Goal: Transaction & Acquisition: Purchase product/service

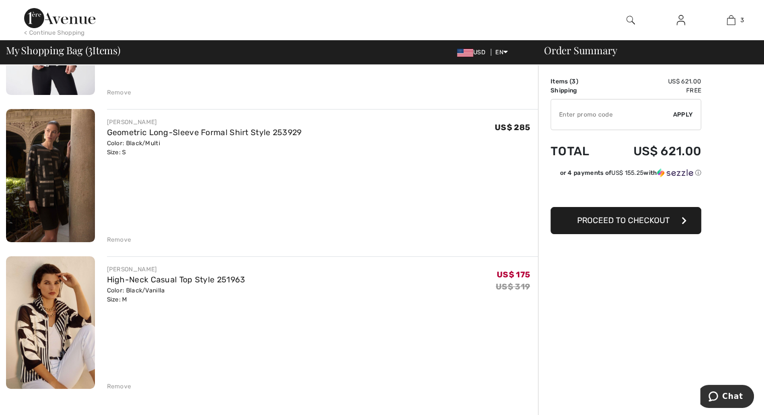
scroll to position [100, 0]
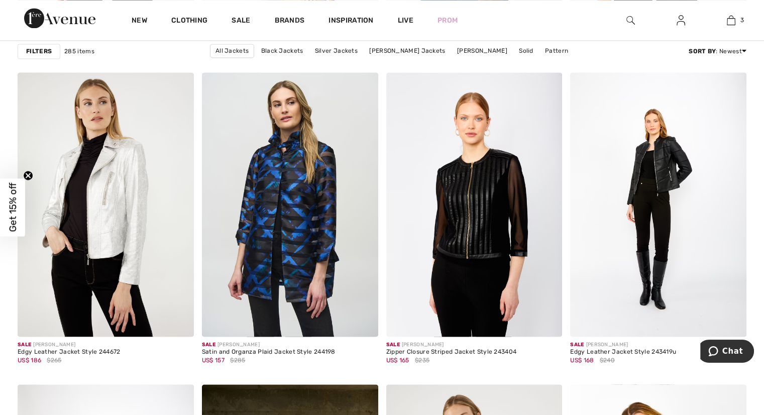
scroll to position [1808, 0]
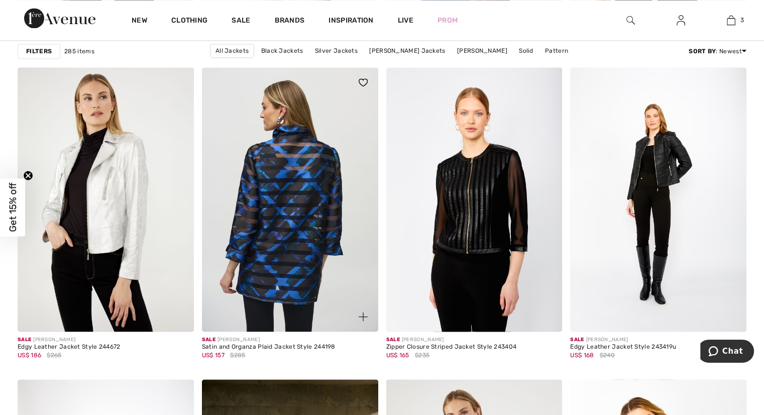
click at [279, 191] on img at bounding box center [290, 199] width 176 height 264
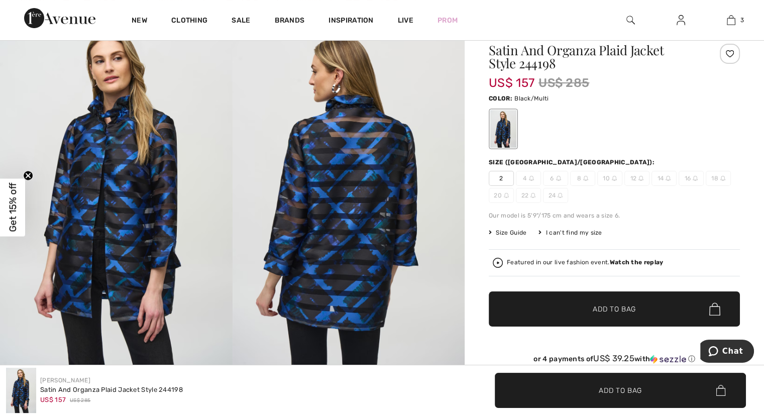
scroll to position [100, 0]
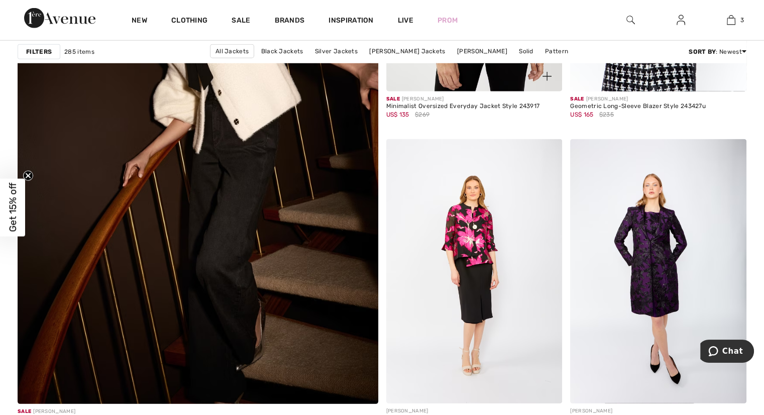
scroll to position [2863, 0]
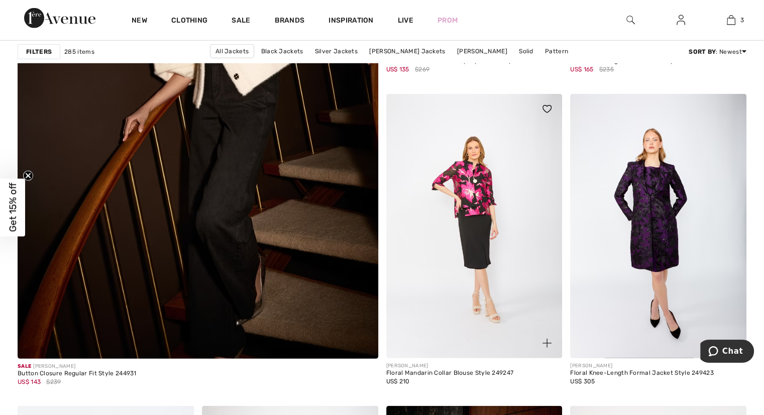
click at [480, 199] on img at bounding box center [474, 226] width 176 height 264
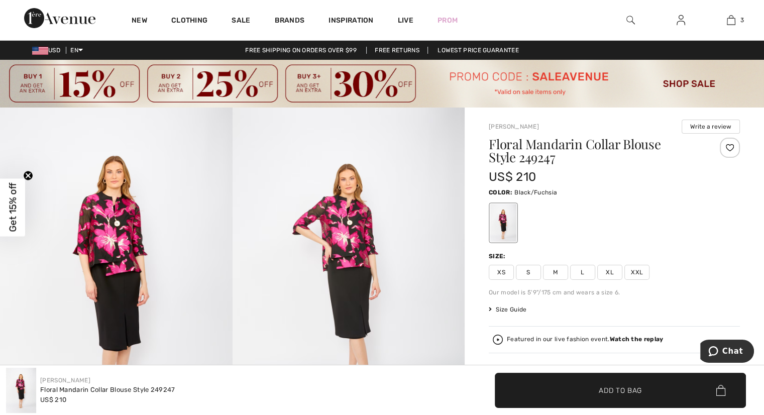
click at [126, 252] on img at bounding box center [116, 281] width 233 height 349
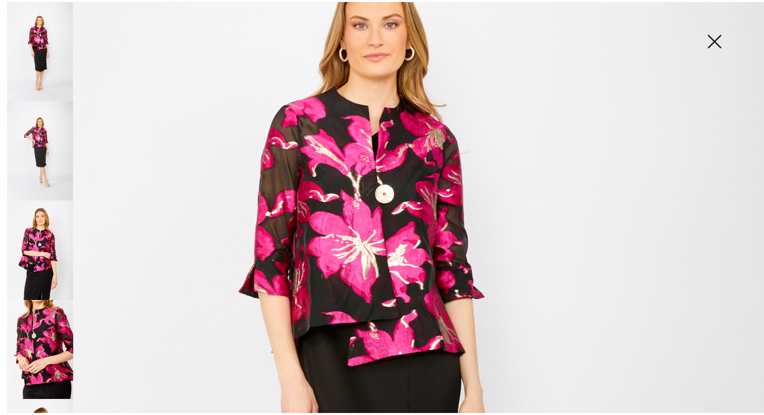
scroll to position [201, 0]
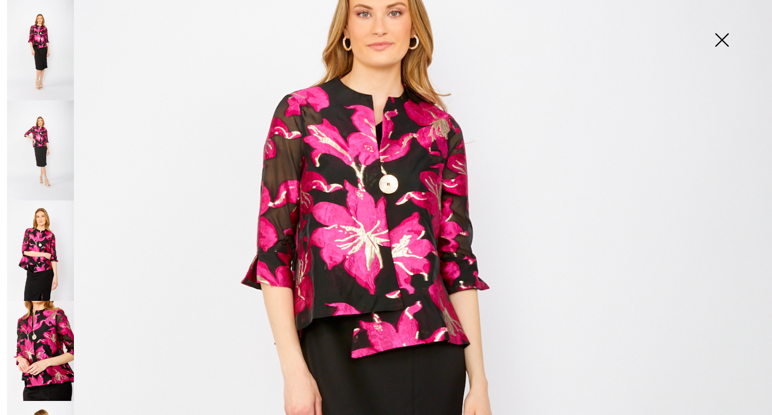
click at [720, 39] on img at bounding box center [721, 41] width 50 height 52
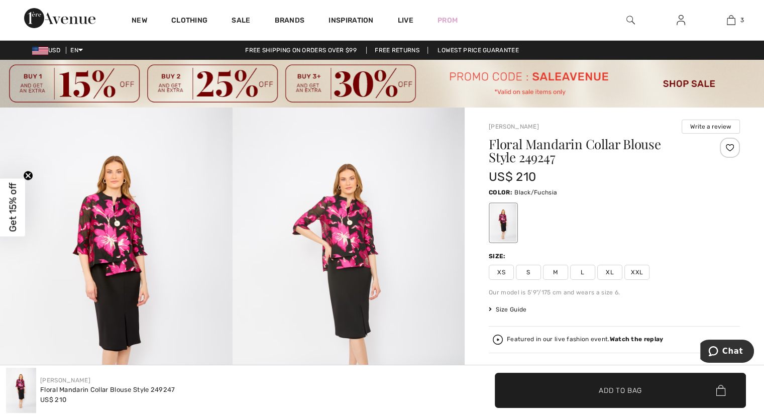
click at [528, 273] on span "S" at bounding box center [528, 272] width 25 height 15
click at [580, 385] on span "✔ Added to Bag" at bounding box center [605, 390] width 61 height 11
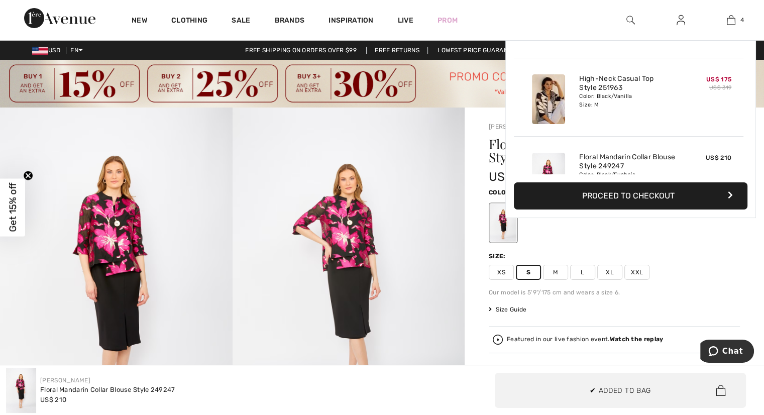
scroll to position [187, 0]
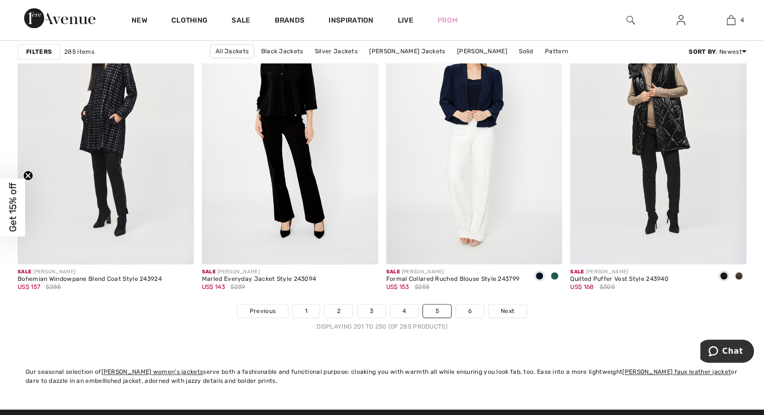
scroll to position [4822, 0]
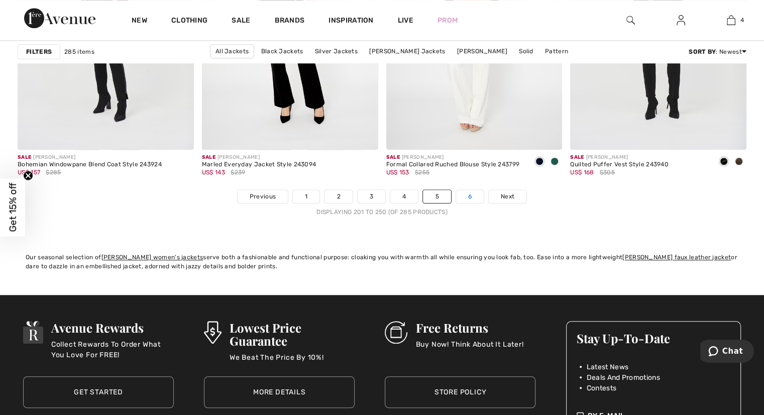
click at [468, 191] on link "6" at bounding box center [470, 196] width 28 height 13
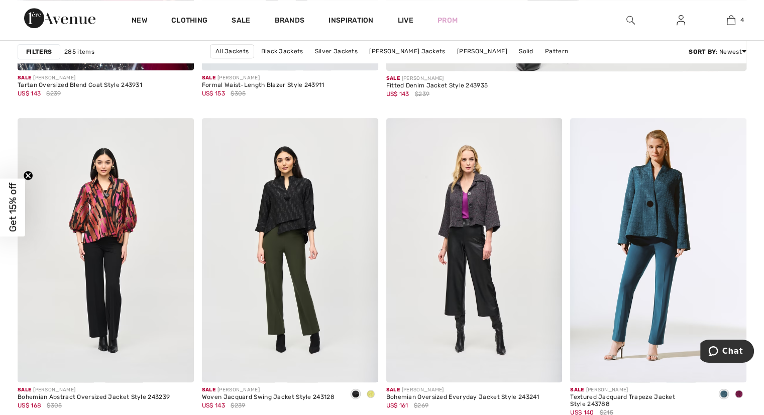
scroll to position [754, 0]
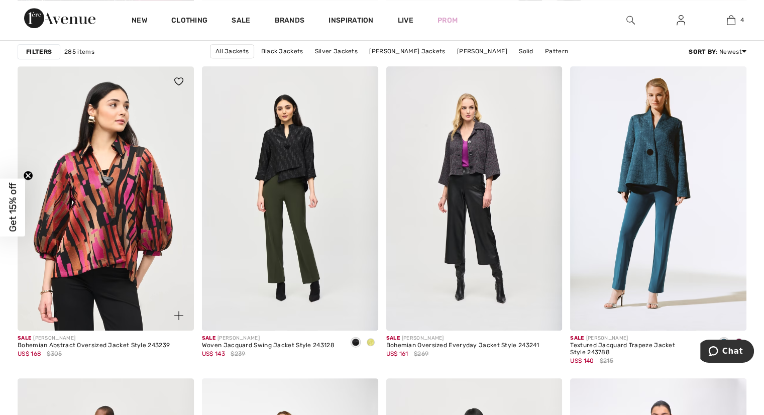
click at [121, 196] on img at bounding box center [106, 198] width 176 height 264
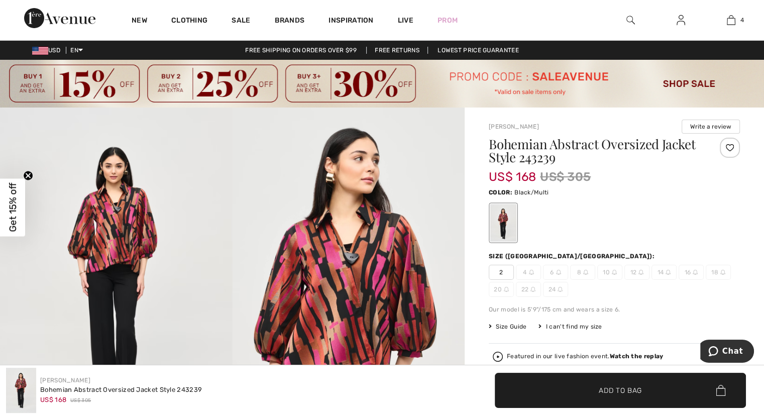
scroll to position [50, 0]
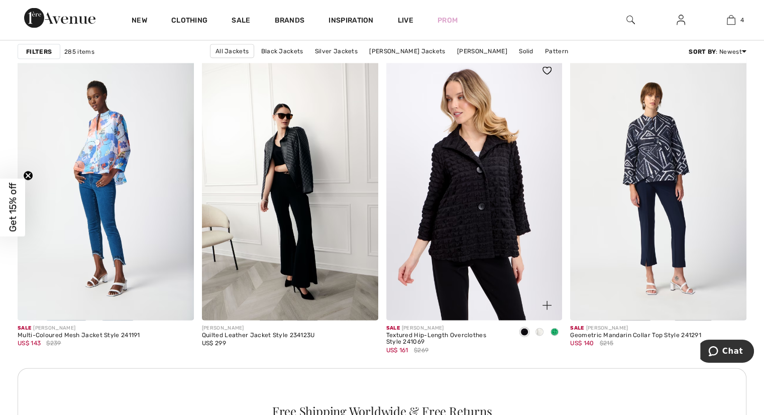
scroll to position [2210, 0]
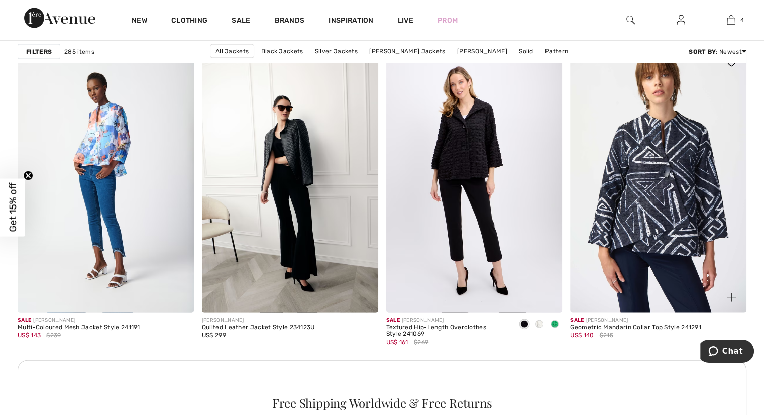
click at [656, 160] on img at bounding box center [658, 180] width 176 height 264
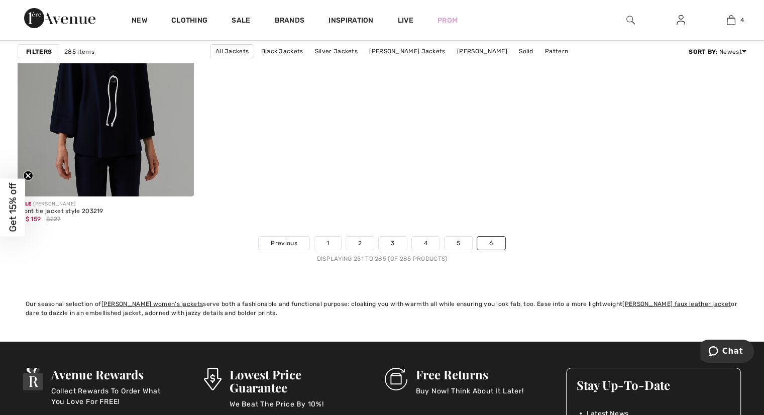
scroll to position [3723, 0]
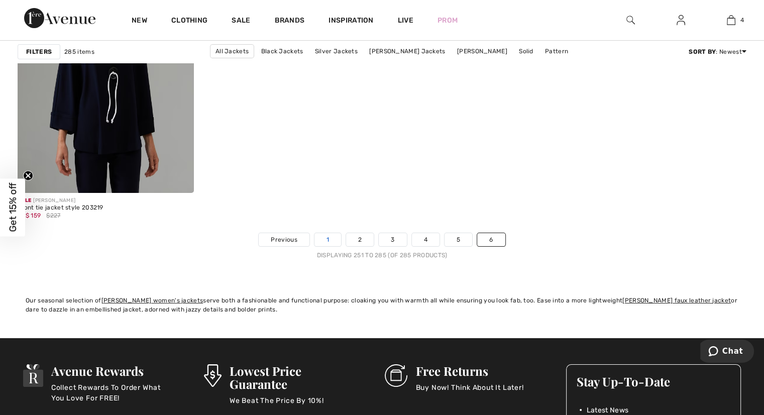
click at [331, 239] on link "1" at bounding box center [327, 239] width 27 height 13
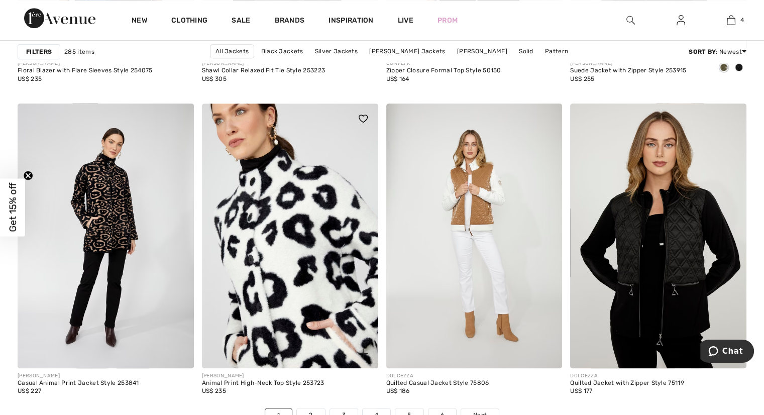
scroll to position [4672, 0]
